Goal: Task Accomplishment & Management: Manage account settings

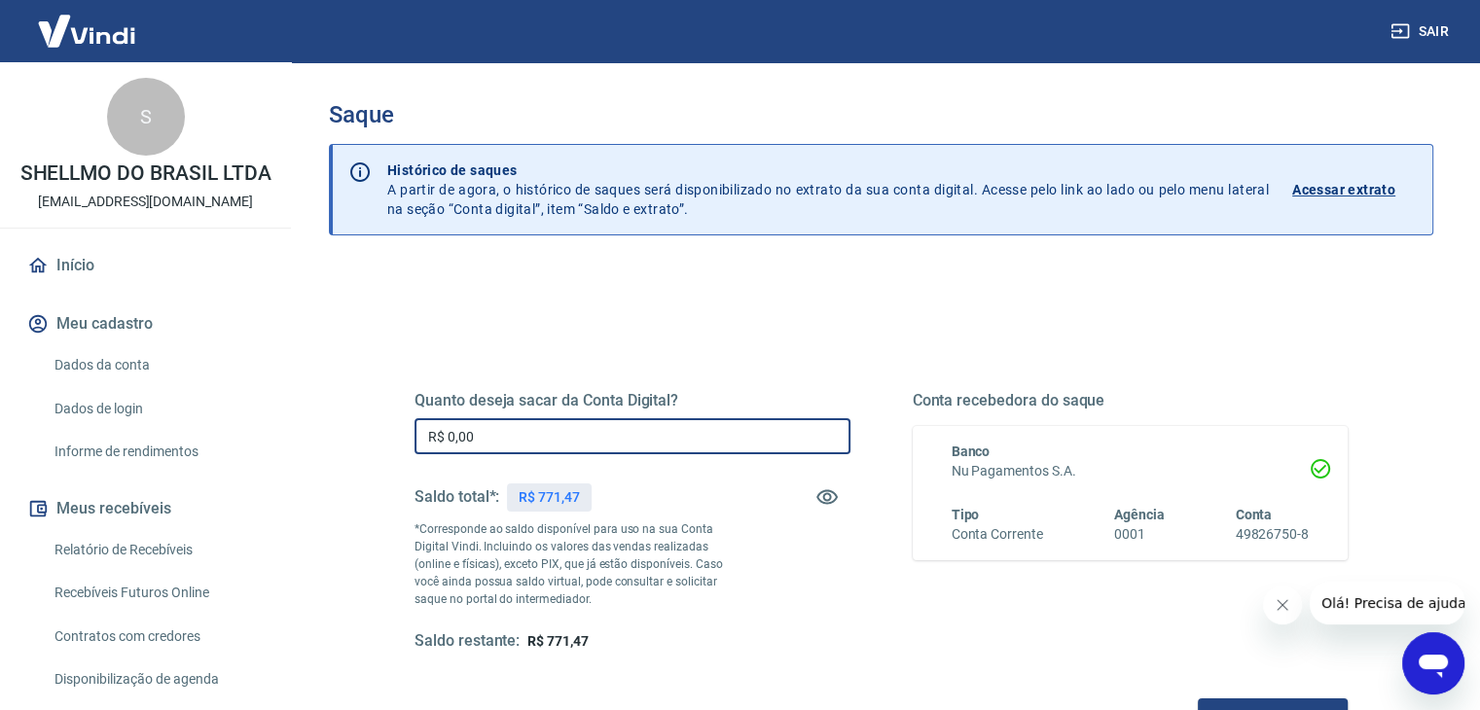
click at [498, 448] on input "R$ 0,00" at bounding box center [632, 436] width 436 height 36
click at [499, 442] on input "R$ 0,00" at bounding box center [632, 436] width 436 height 36
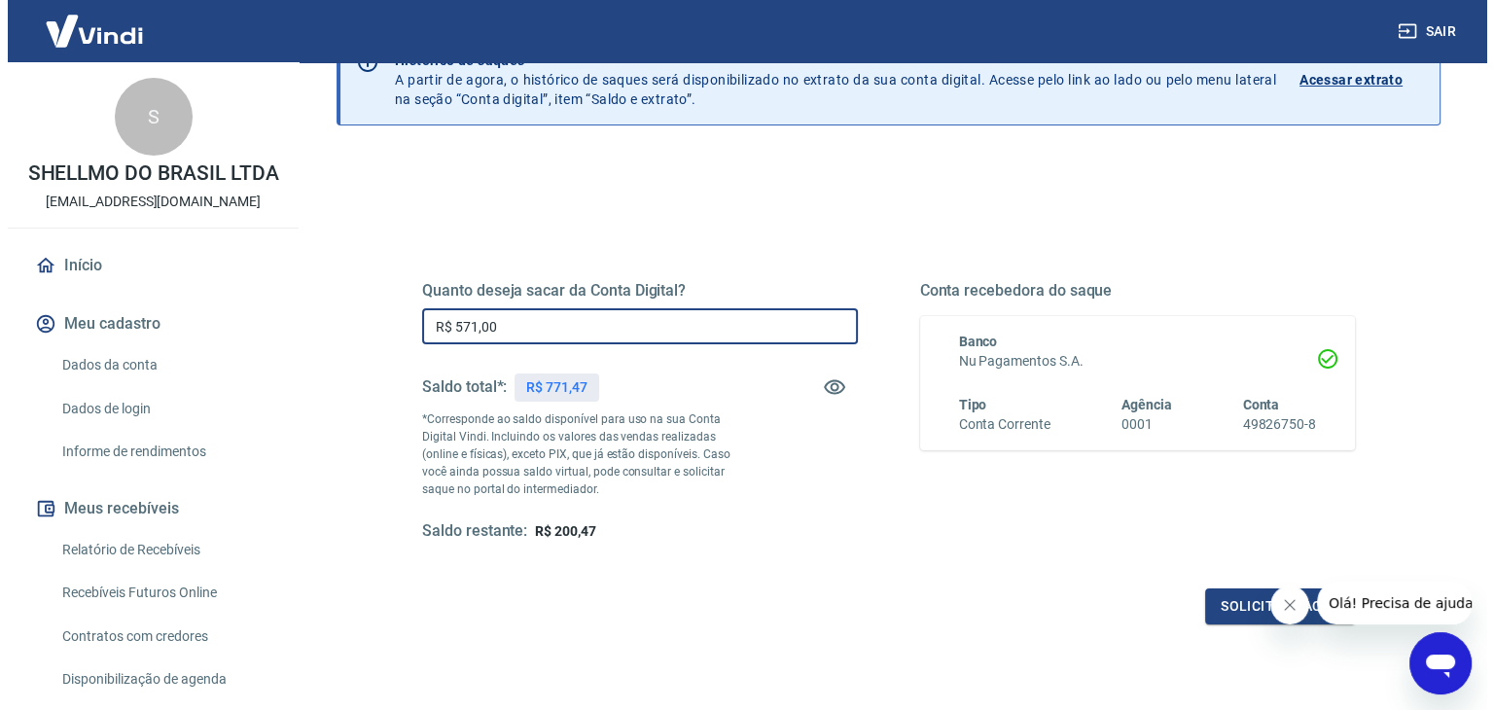
scroll to position [251, 0]
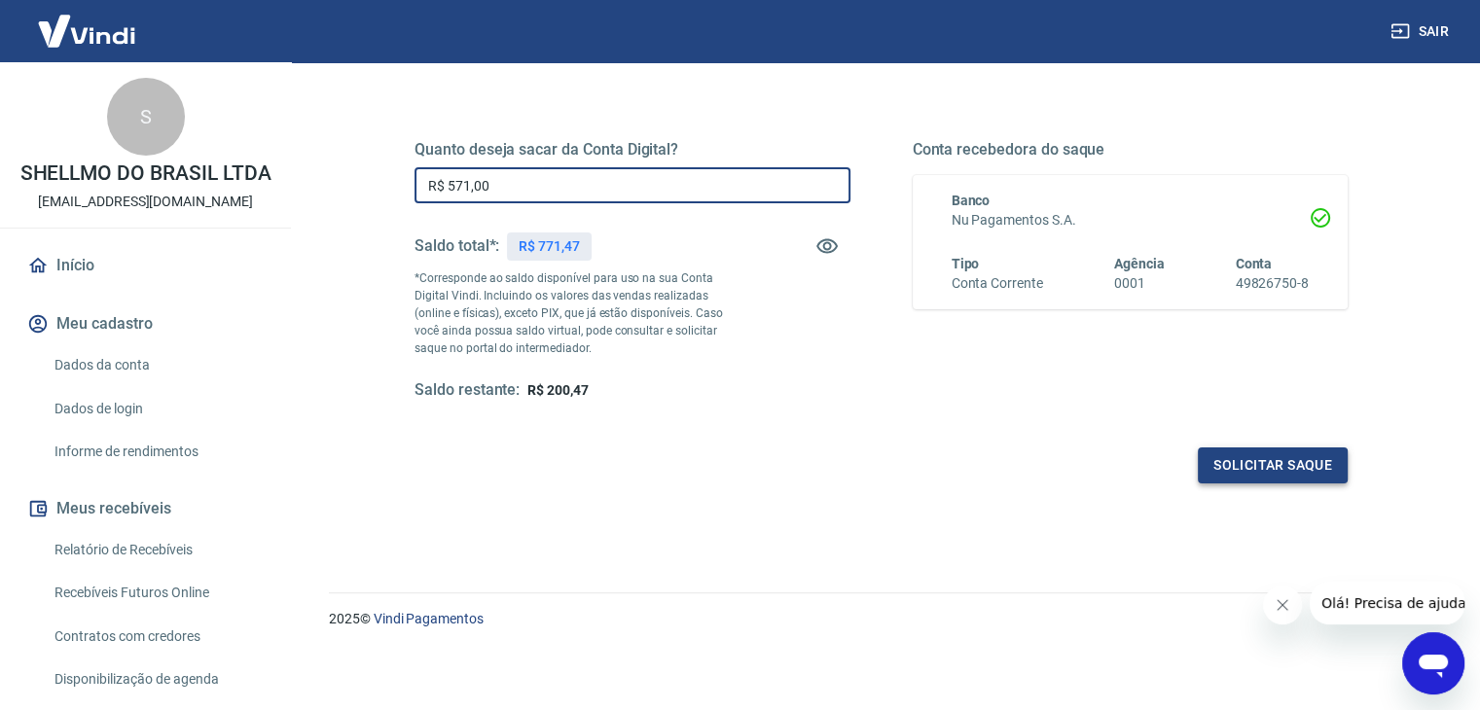
type input "R$ 571,00"
click at [1257, 467] on button "Solicitar saque" at bounding box center [1273, 466] width 150 height 36
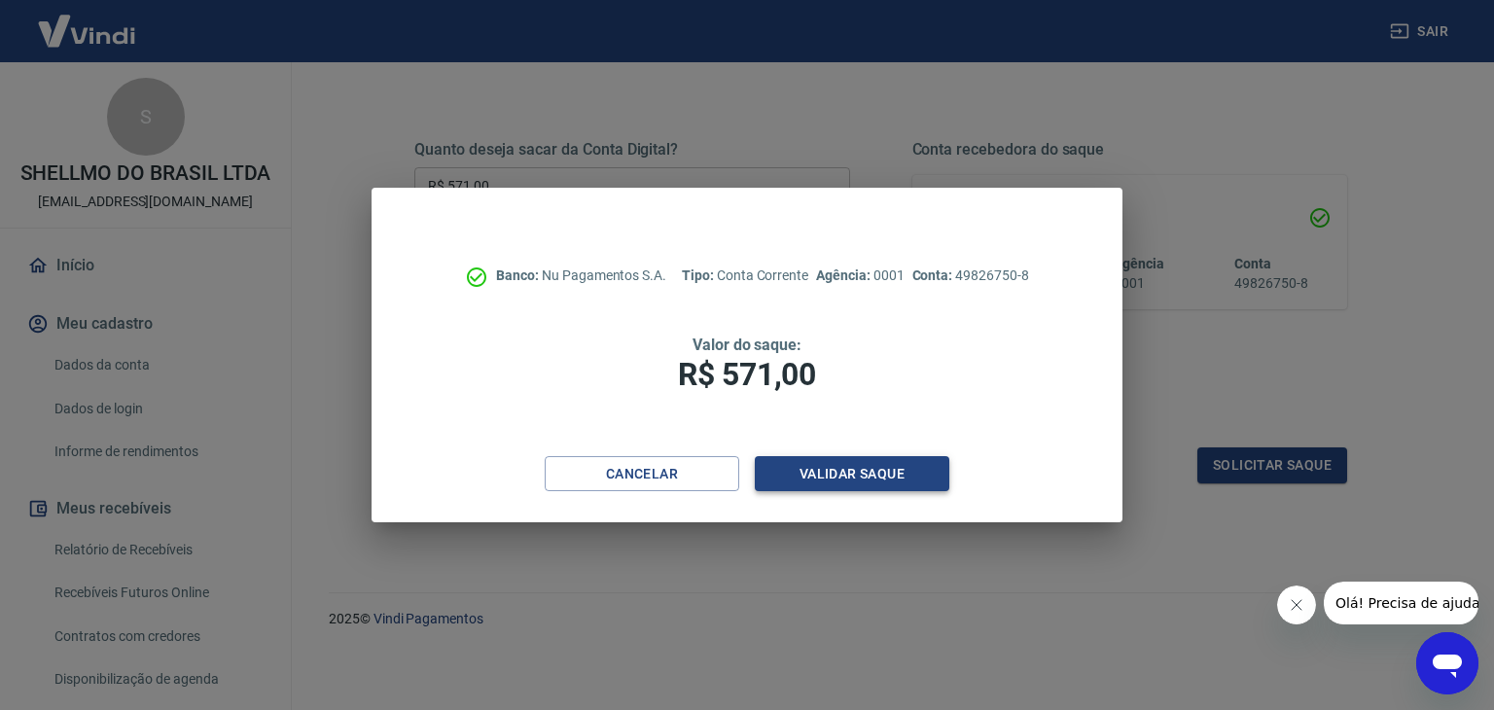
click at [880, 475] on button "Validar saque" at bounding box center [852, 474] width 195 height 36
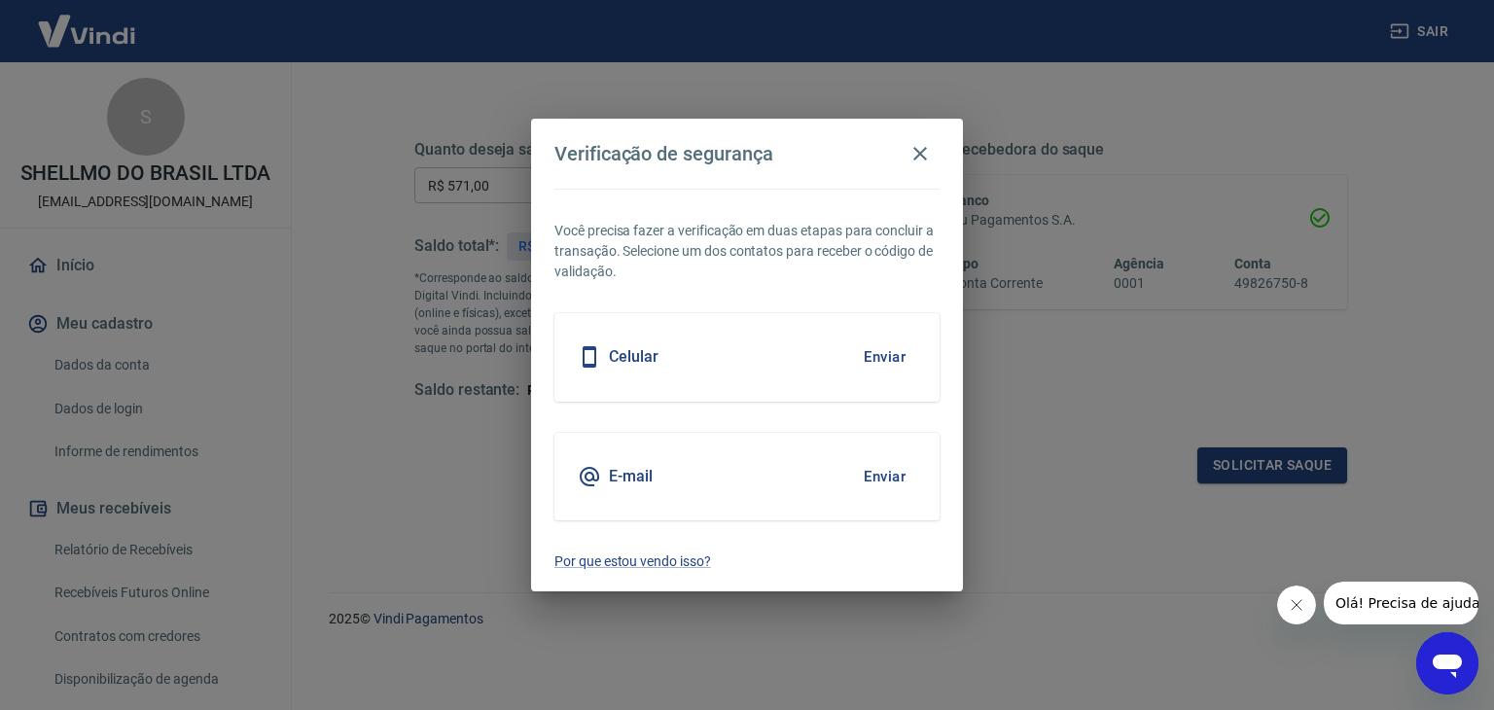
click at [746, 367] on div "Celular Enviar" at bounding box center [747, 357] width 385 height 88
click at [898, 342] on button "Enviar" at bounding box center [884, 357] width 63 height 41
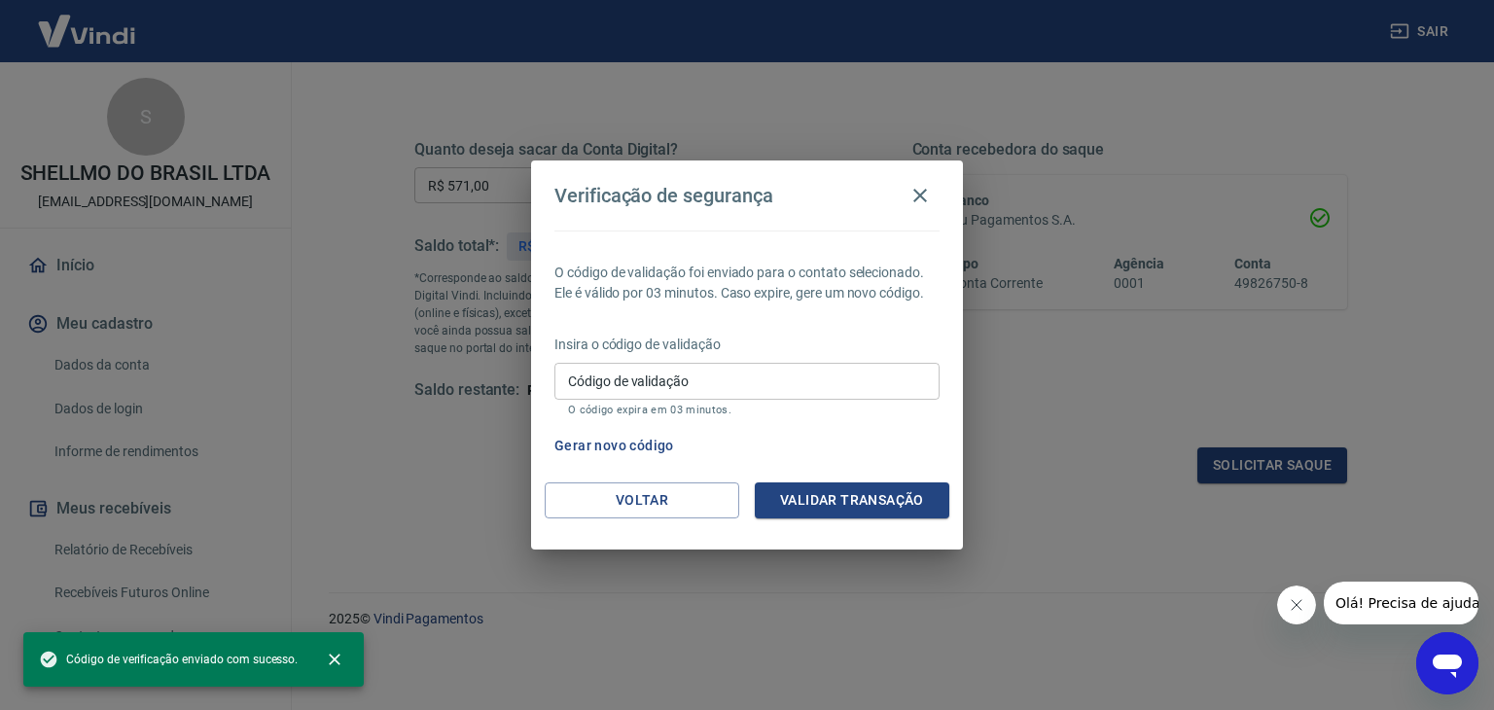
click at [868, 374] on input "Código de validação" at bounding box center [747, 381] width 385 height 36
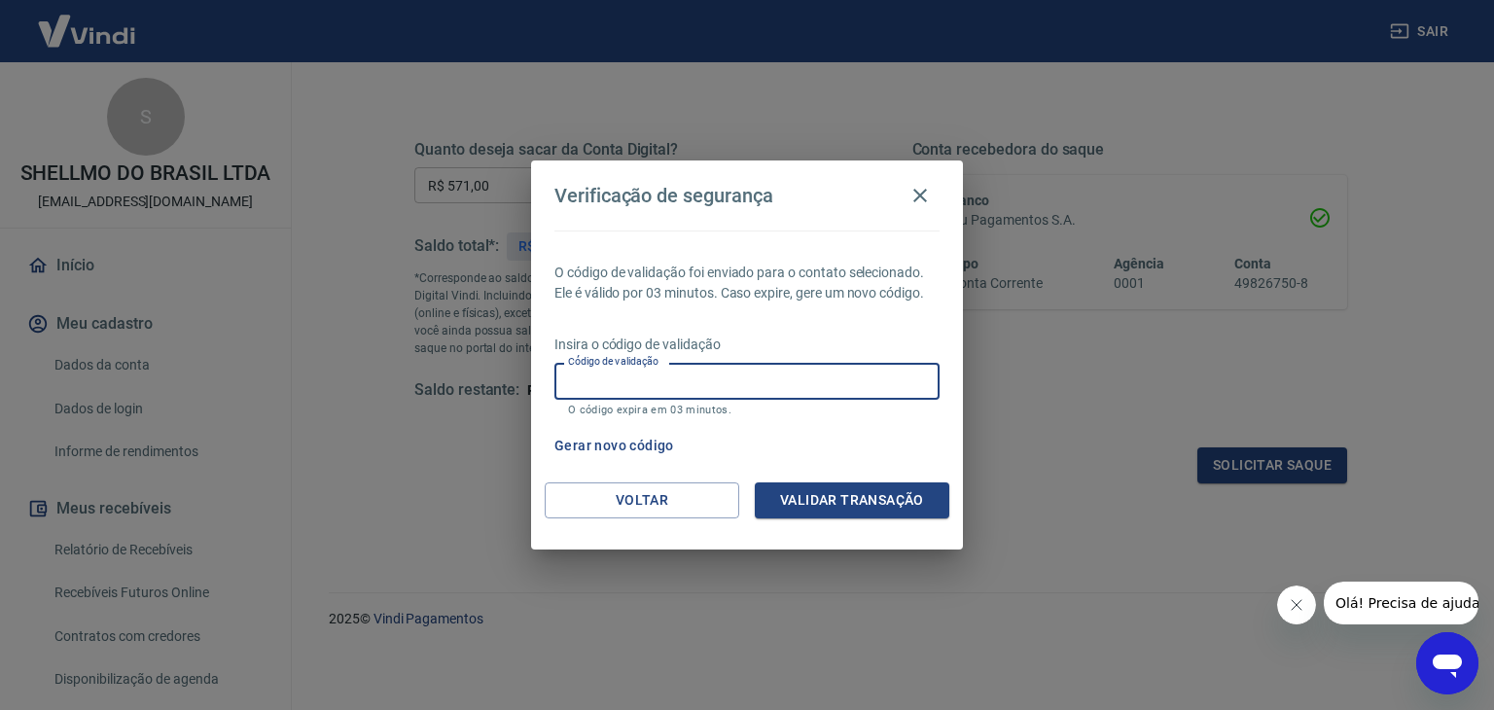
click at [847, 386] on input "Código de validação" at bounding box center [747, 381] width 385 height 36
click at [850, 378] on input "Código de validação" at bounding box center [747, 381] width 385 height 36
click at [864, 382] on input "Código de validação" at bounding box center [747, 381] width 385 height 36
click at [914, 428] on div "Gerar novo código" at bounding box center [743, 446] width 393 height 36
click at [622, 395] on div "Código de validação Código de validação O código expira em 03 minutos." at bounding box center [747, 389] width 385 height 53
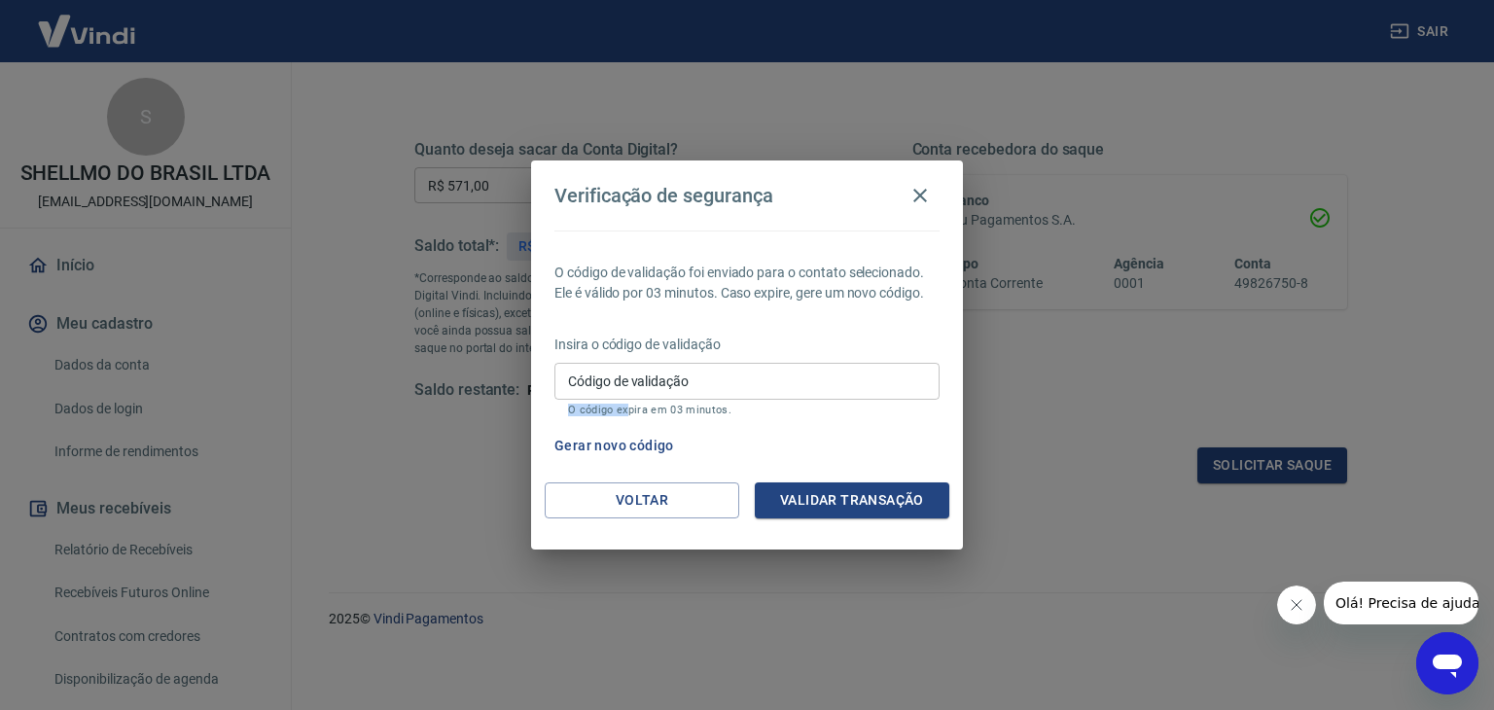
click at [622, 395] on input "Código de validação" at bounding box center [747, 381] width 385 height 36
click at [588, 445] on button "Gerar novo código" at bounding box center [614, 446] width 135 height 36
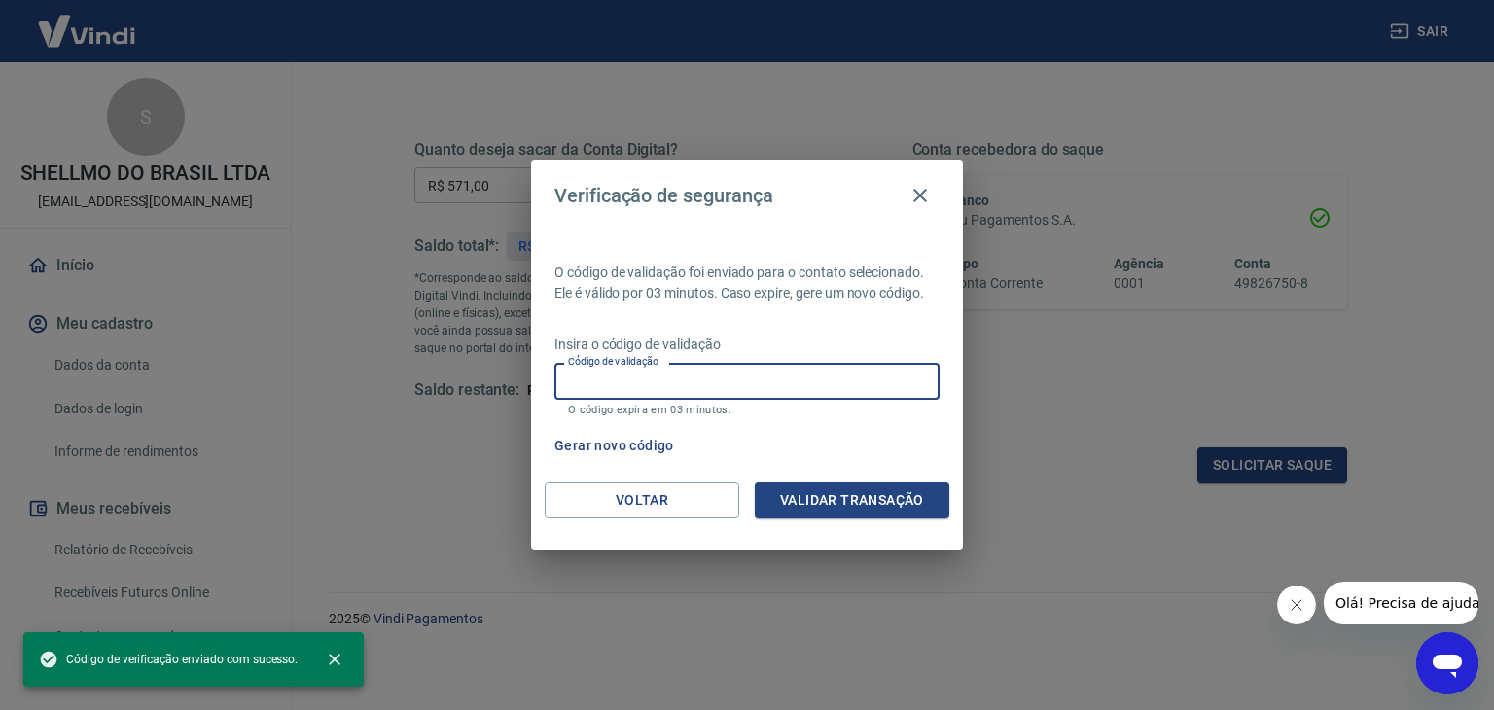
click at [720, 375] on input "Código de validação" at bounding box center [747, 381] width 385 height 36
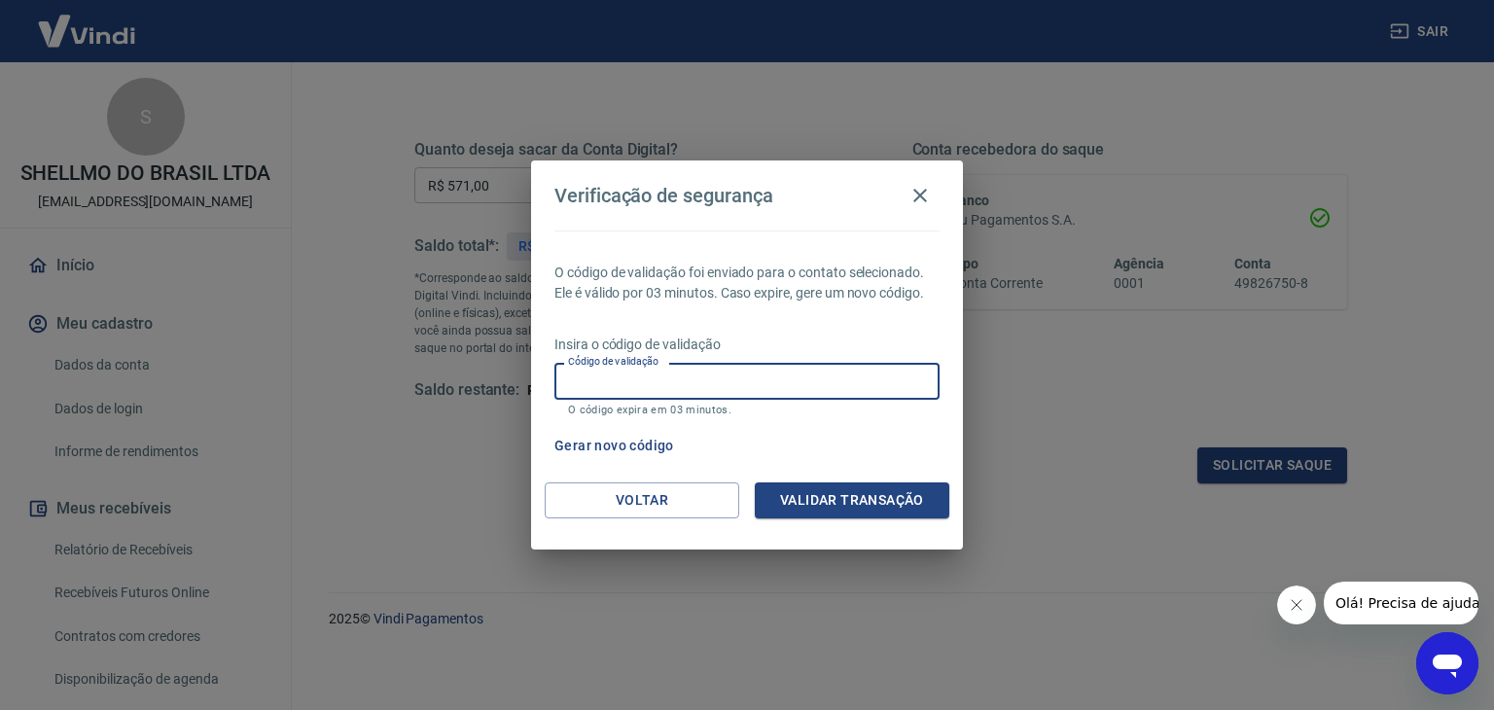
click at [720, 375] on input "Código de validação" at bounding box center [747, 381] width 385 height 36
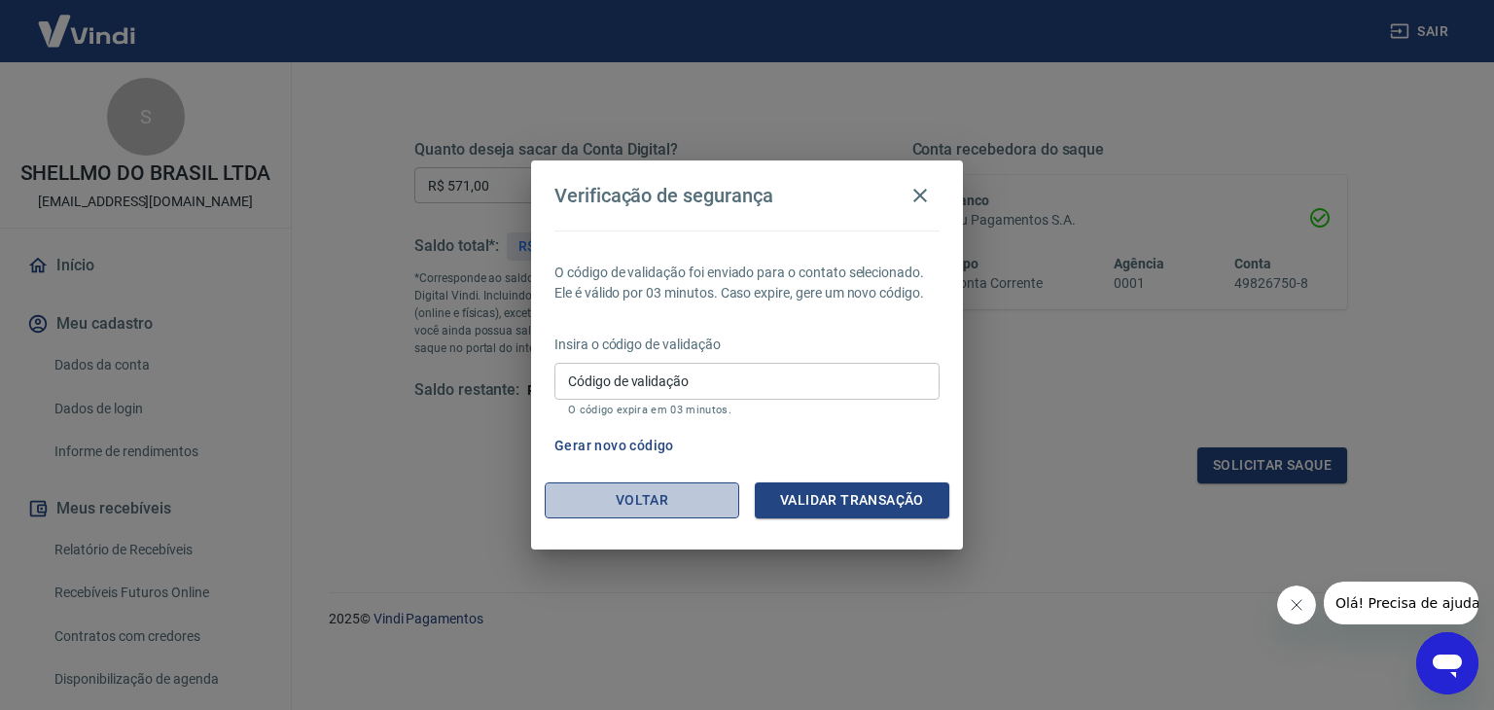
click at [617, 503] on button "Voltar" at bounding box center [642, 501] width 195 height 36
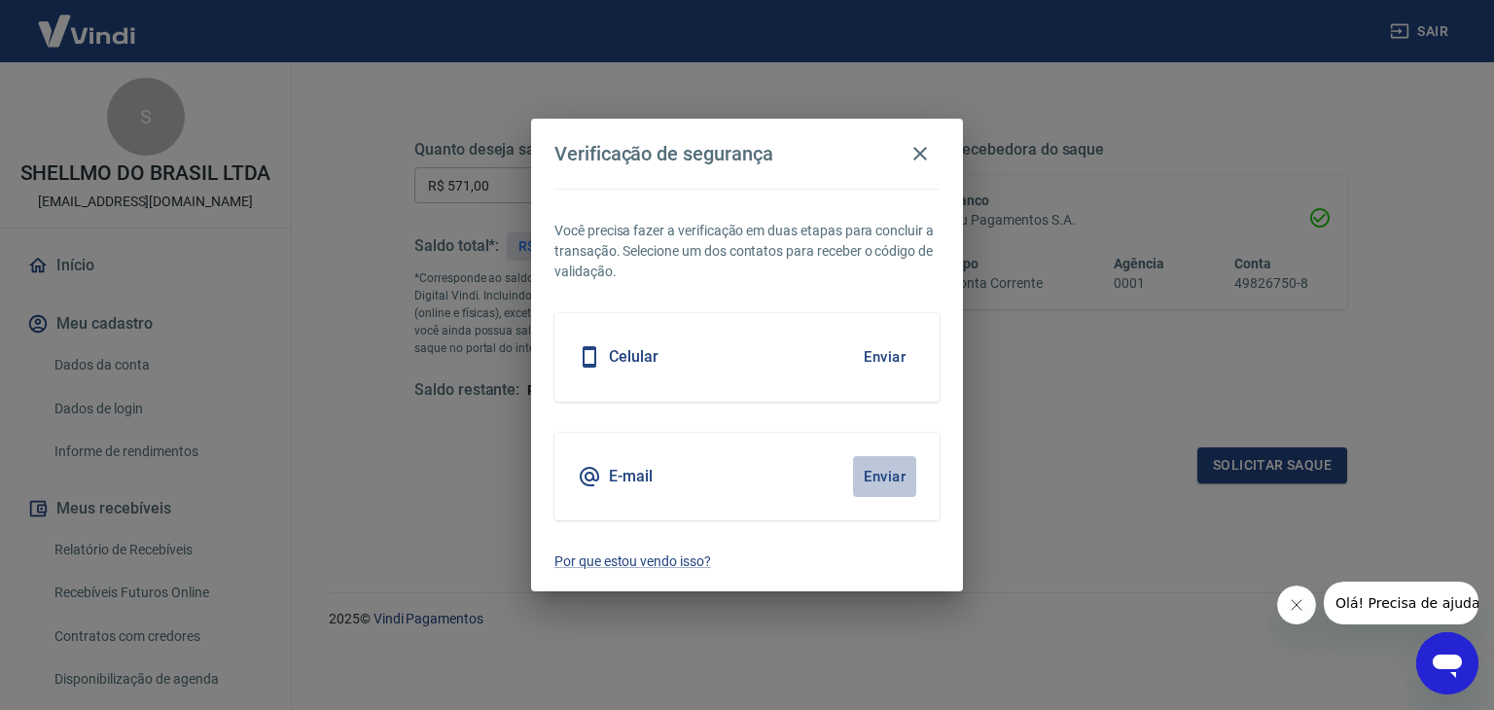
click at [909, 466] on button "Enviar" at bounding box center [884, 476] width 63 height 41
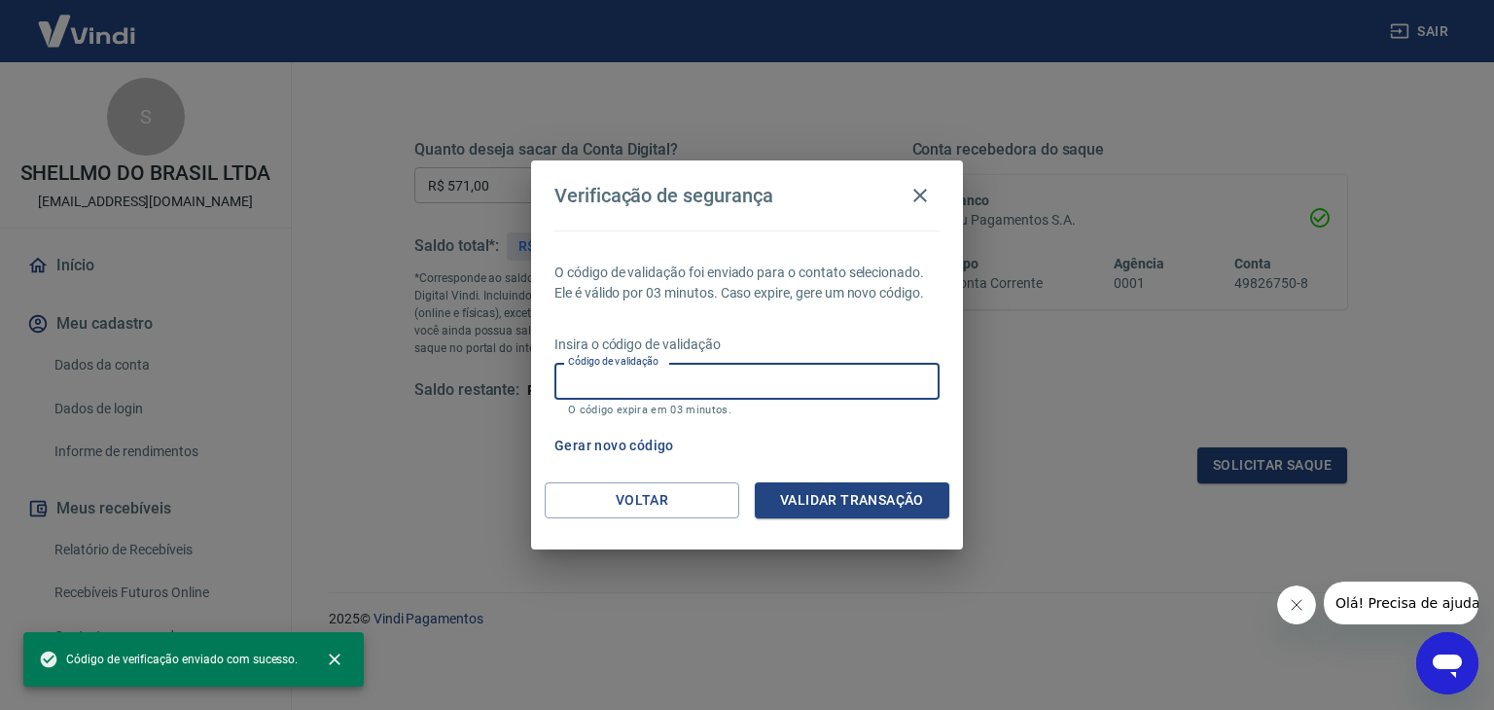
click at [767, 382] on input "Código de validação" at bounding box center [747, 381] width 385 height 36
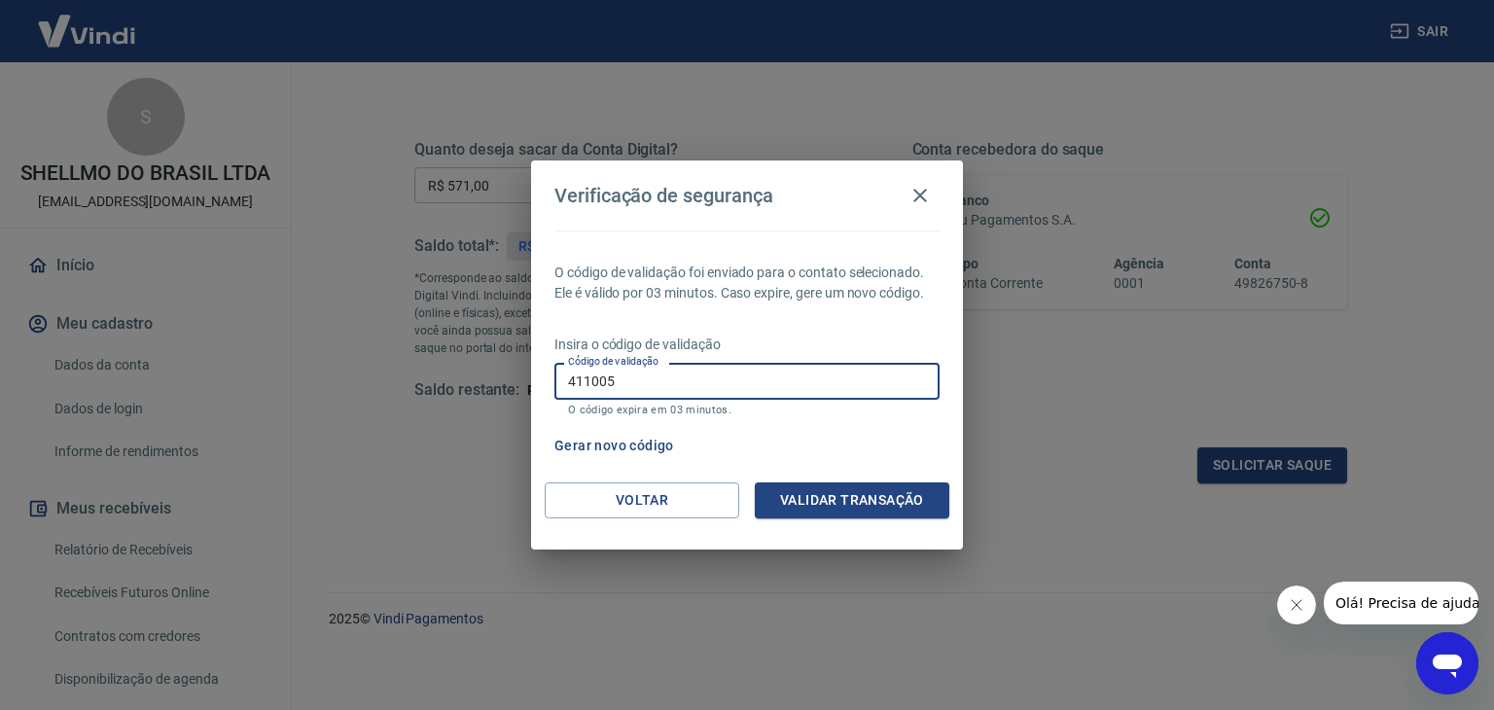
type input "411005"
click at [888, 479] on div "O código de validação foi enviado para o contato selecionado. Ele é válido por …" at bounding box center [747, 357] width 432 height 252
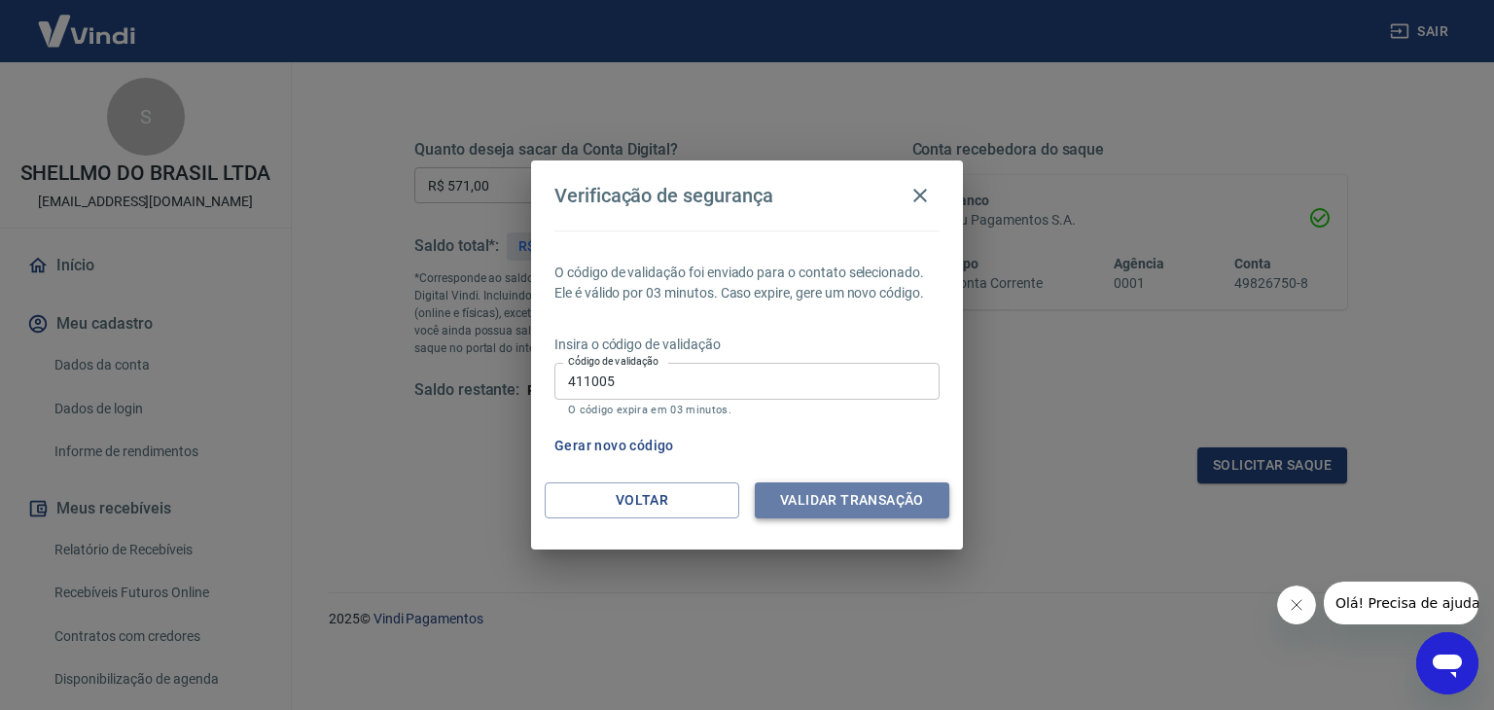
click at [882, 491] on button "Validar transação" at bounding box center [852, 501] width 195 height 36
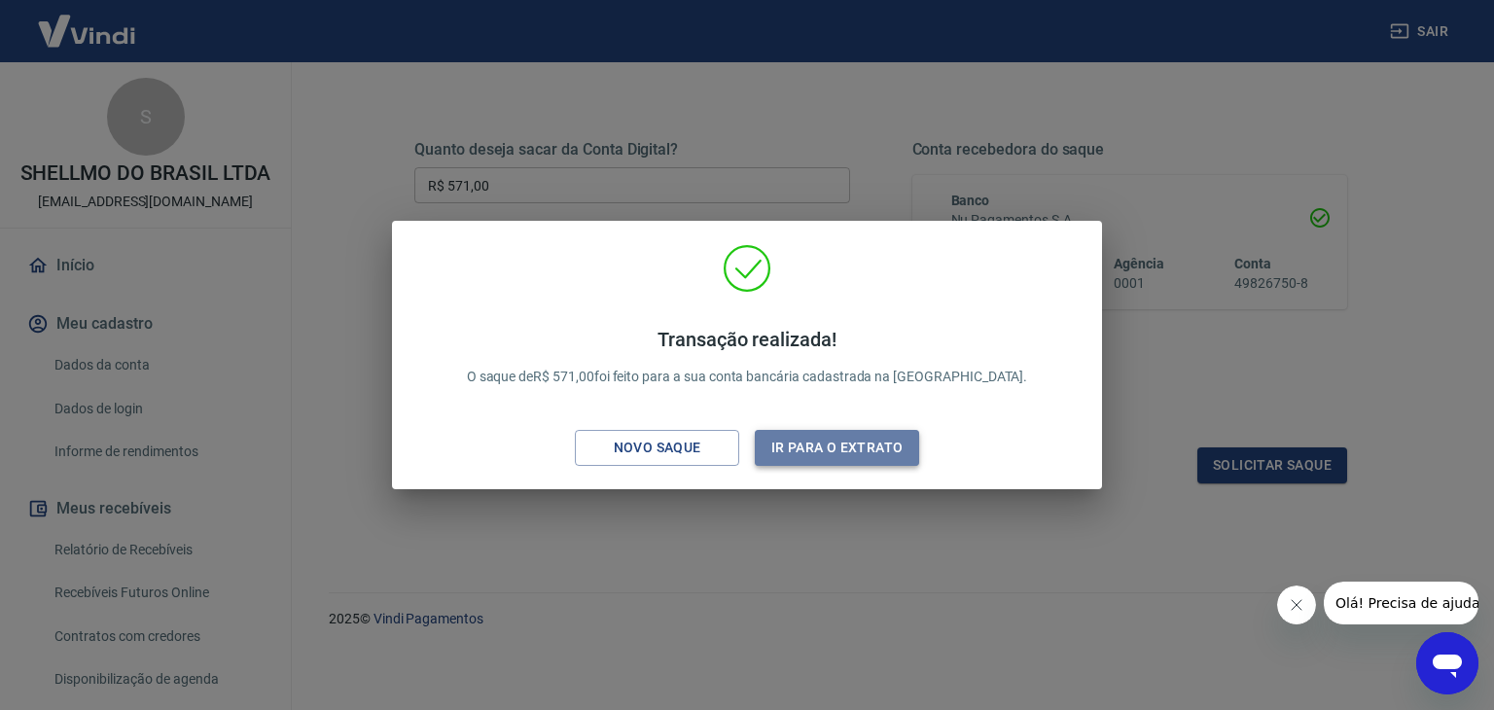
click at [854, 443] on button "Ir para o extrato" at bounding box center [837, 448] width 164 height 36
